Goal: Find specific page/section: Find specific page/section

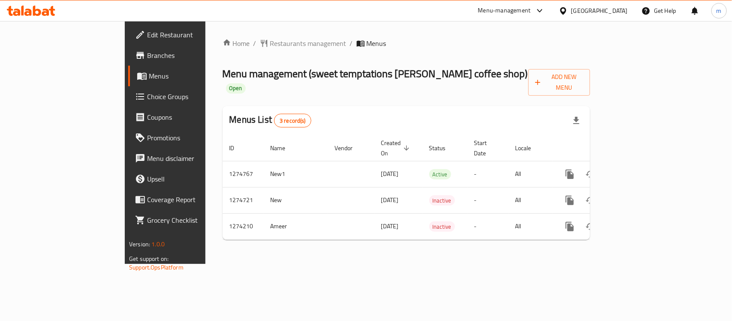
click at [582, 15] on div "United Arab Emirates" at bounding box center [599, 10] width 57 height 9
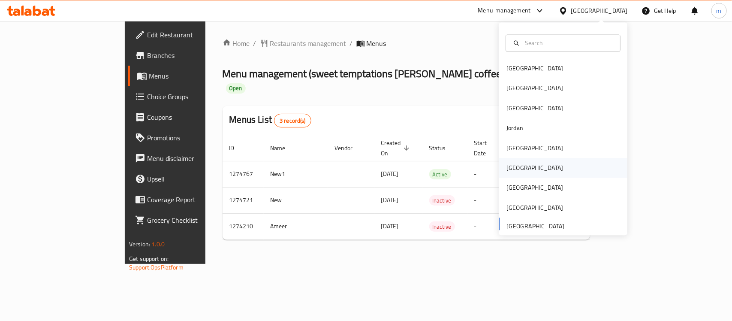
click at [522, 168] on div "[GEOGRAPHIC_DATA]" at bounding box center [563, 168] width 129 height 20
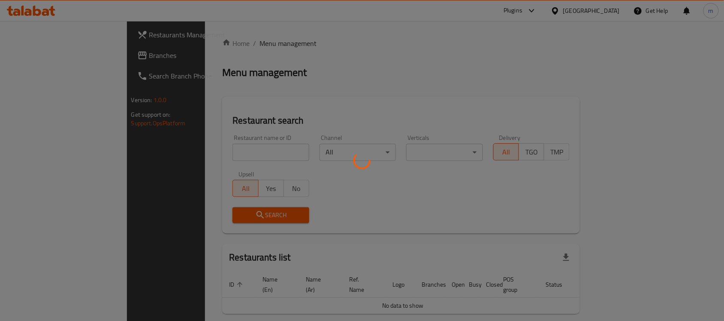
click at [56, 59] on div at bounding box center [362, 160] width 724 height 321
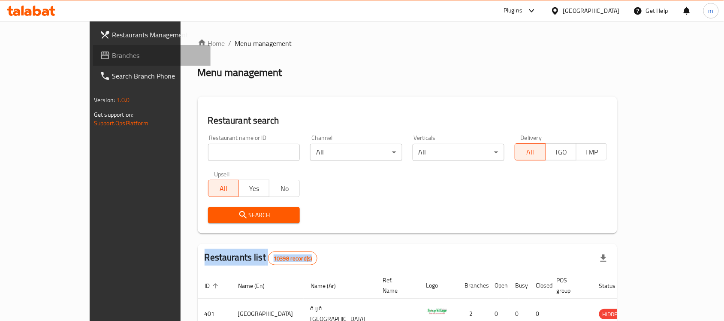
click at [93, 61] on link "Branches" at bounding box center [151, 55] width 117 height 21
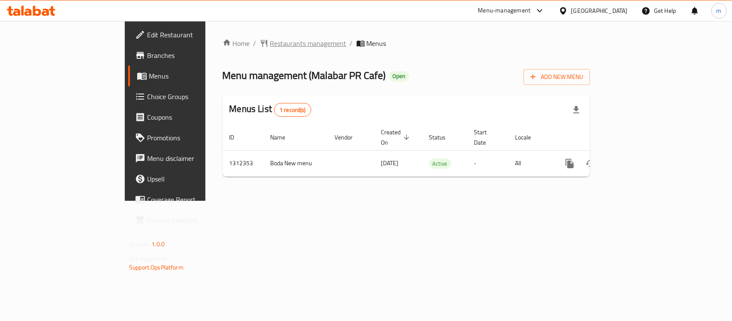
click at [270, 44] on span "Restaurants management" at bounding box center [308, 43] width 76 height 10
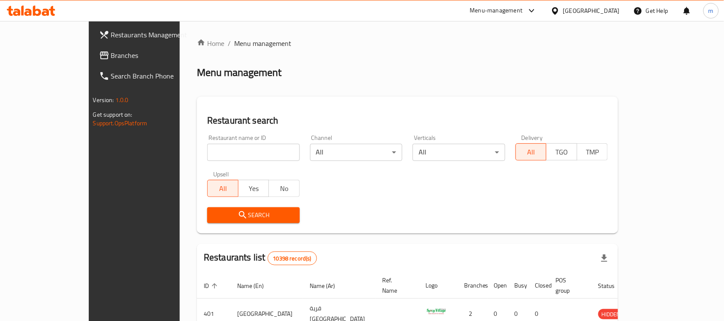
click at [111, 60] on span "Branches" at bounding box center [157, 55] width 92 height 10
